Goal: Transaction & Acquisition: Purchase product/service

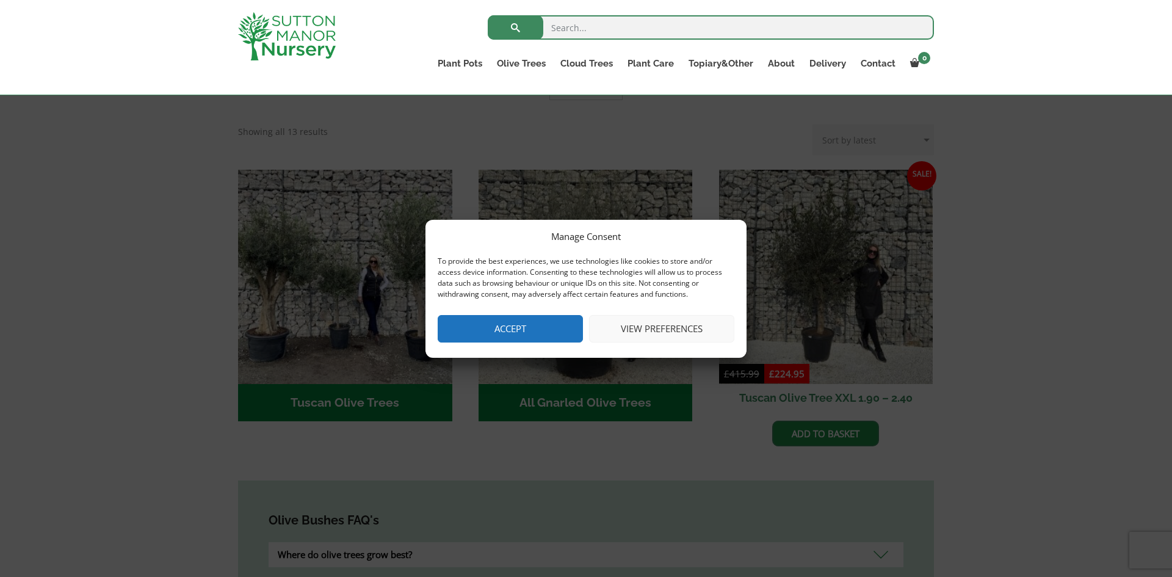
click at [519, 325] on button "Accept" at bounding box center [510, 328] width 145 height 27
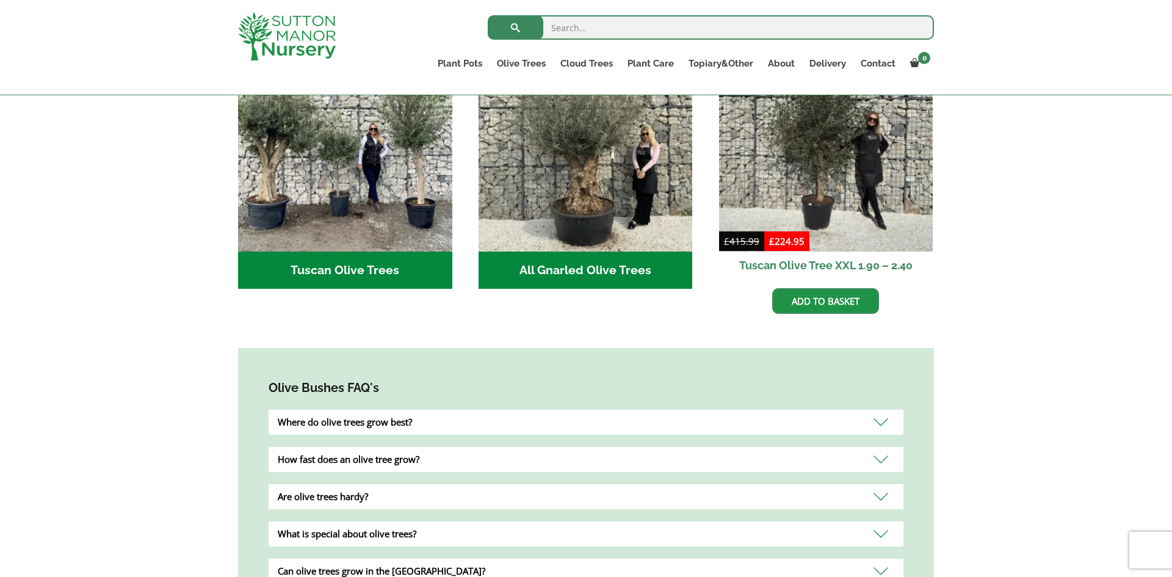
scroll to position [519, 0]
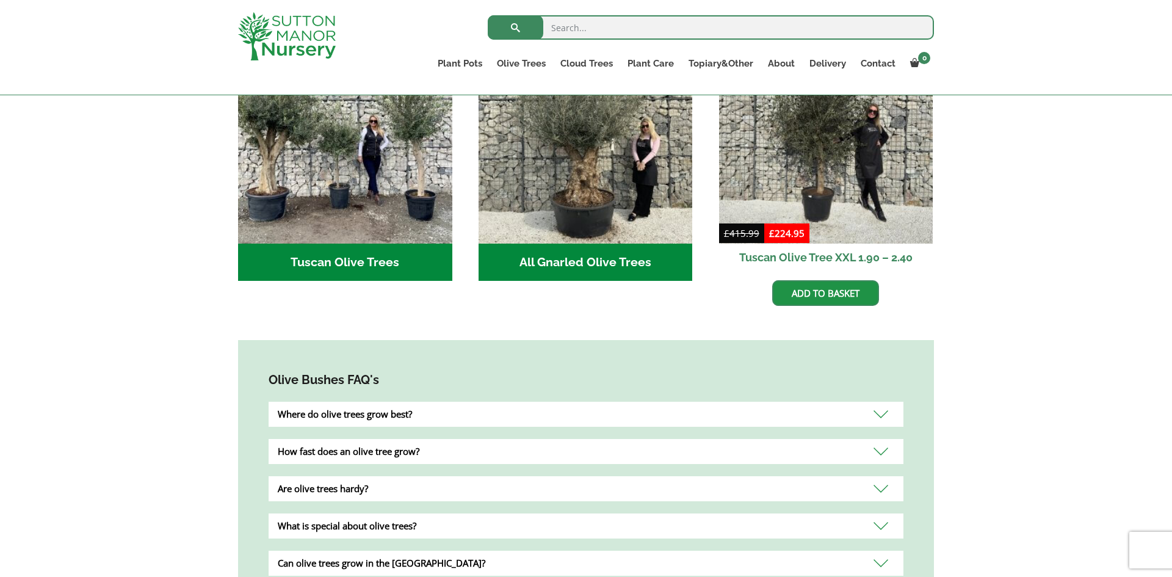
click at [537, 245] on h2 "All Gnarled Olive Trees (142)" at bounding box center [586, 263] width 214 height 38
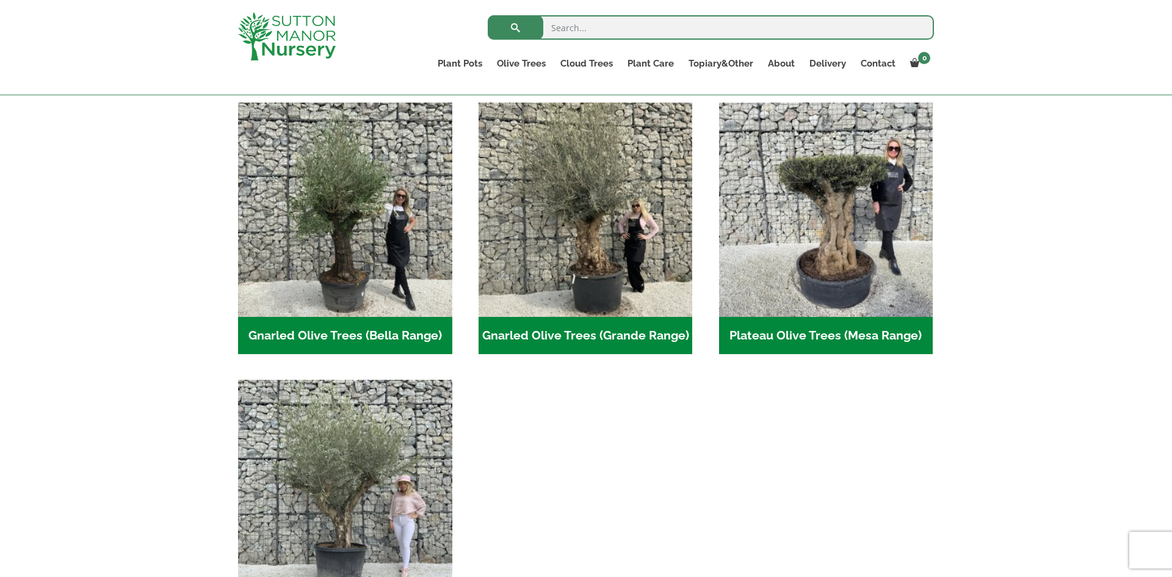
scroll to position [291, 0]
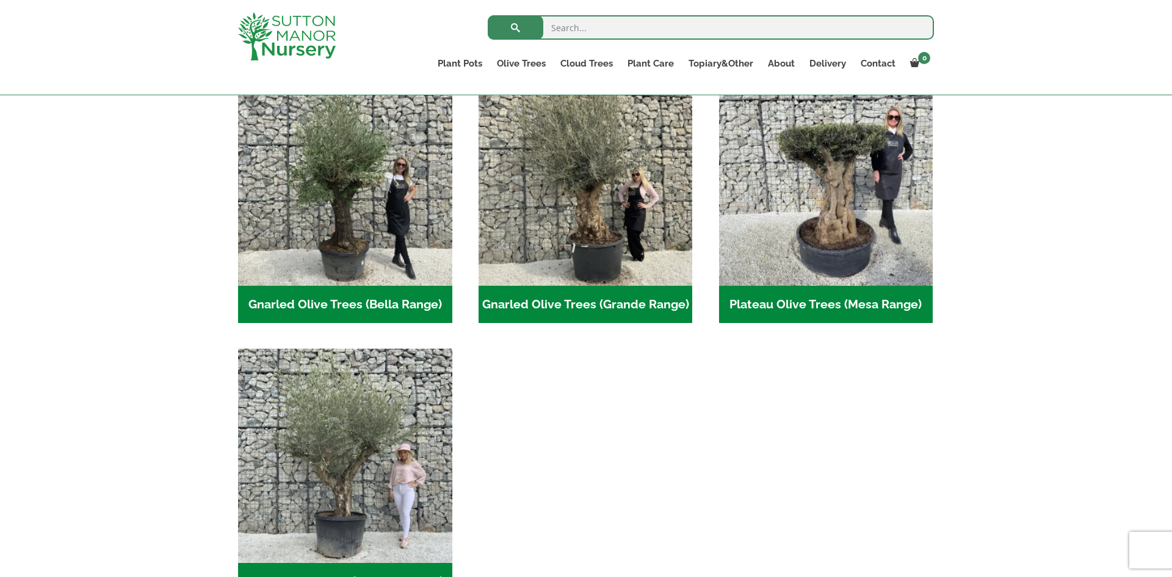
click at [411, 302] on h2 "Gnarled Olive Trees (Bella Range) (74)" at bounding box center [345, 305] width 214 height 38
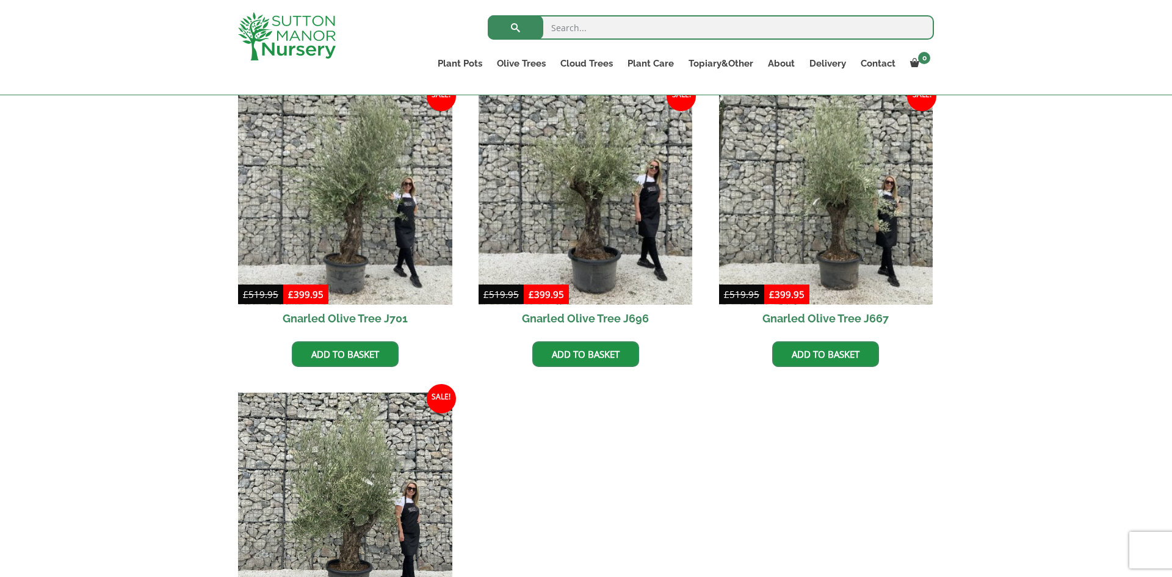
scroll to position [316, 0]
